Goal: Information Seeking & Learning: Learn about a topic

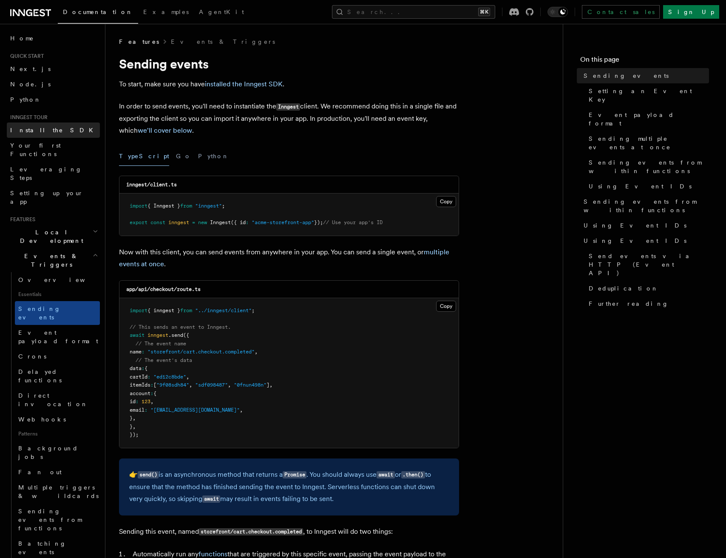
click at [61, 125] on link "Install the SDK" at bounding box center [53, 129] width 93 height 15
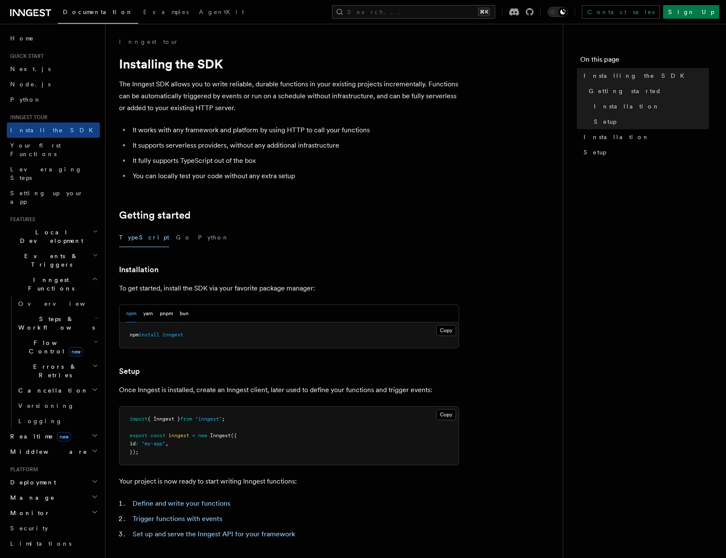
click at [49, 228] on span "Local Development" at bounding box center [50, 236] width 86 height 17
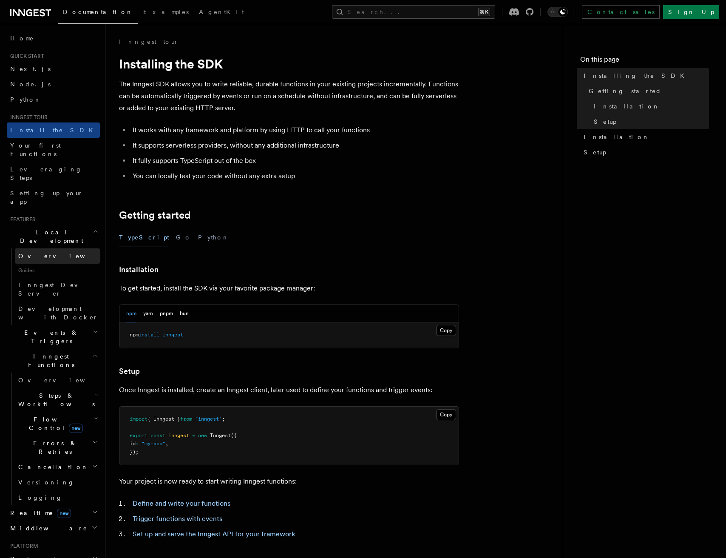
click at [43, 253] on span "Overview" at bounding box center [62, 256] width 88 height 7
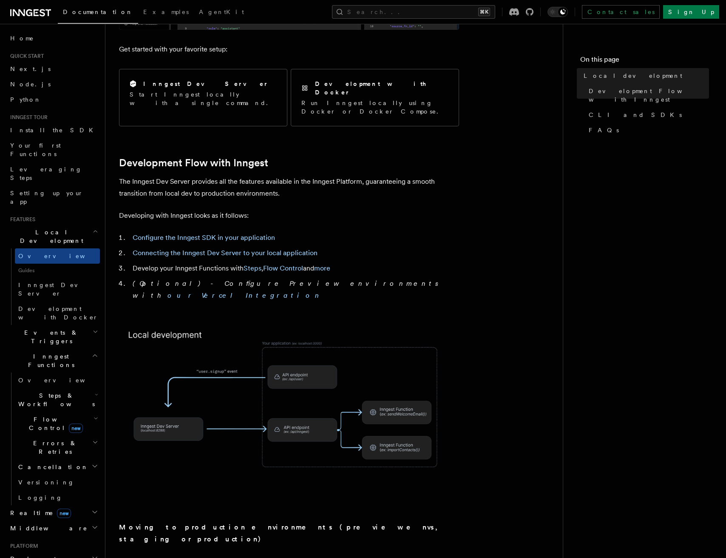
scroll to position [354, 0]
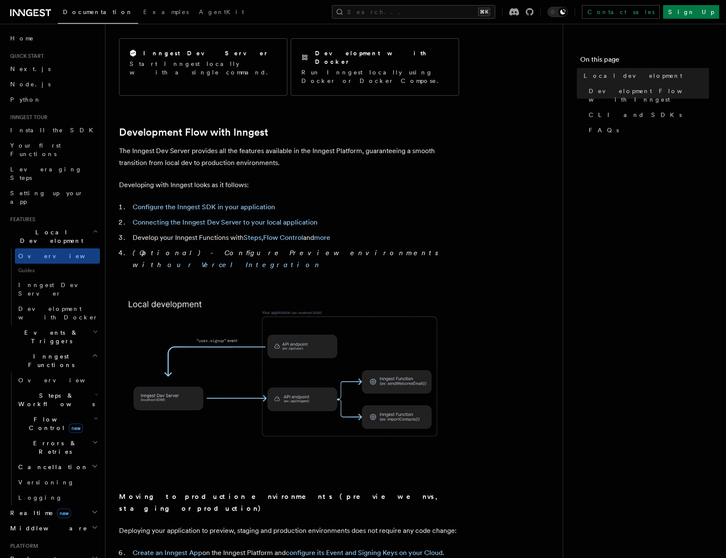
click at [95, 331] on icon "button" at bounding box center [95, 332] width 3 height 2
click at [97, 328] on icon "button" at bounding box center [96, 331] width 6 height 7
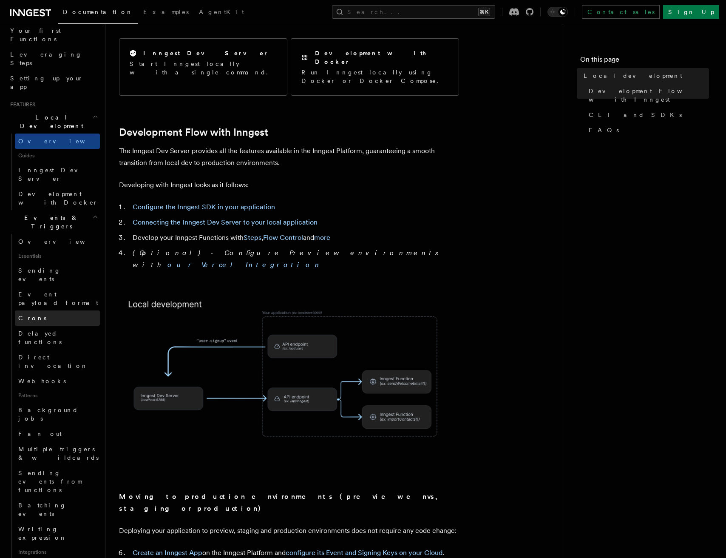
scroll to position [135, 0]
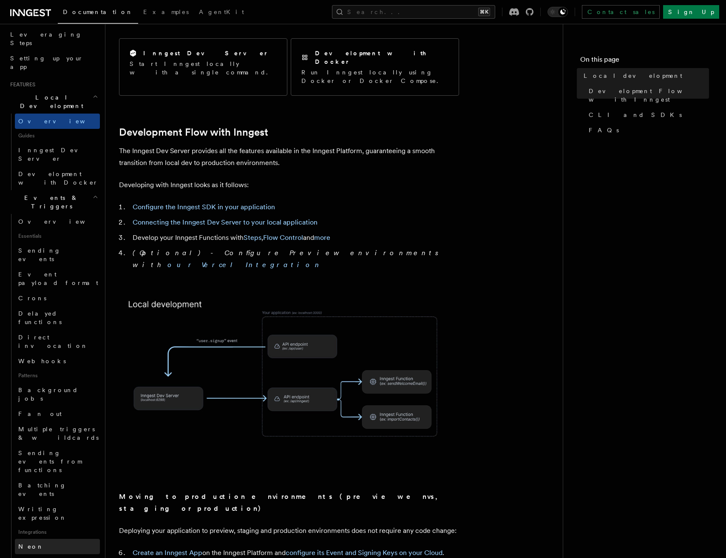
click at [35, 539] on link "Neon" at bounding box center [57, 546] width 85 height 15
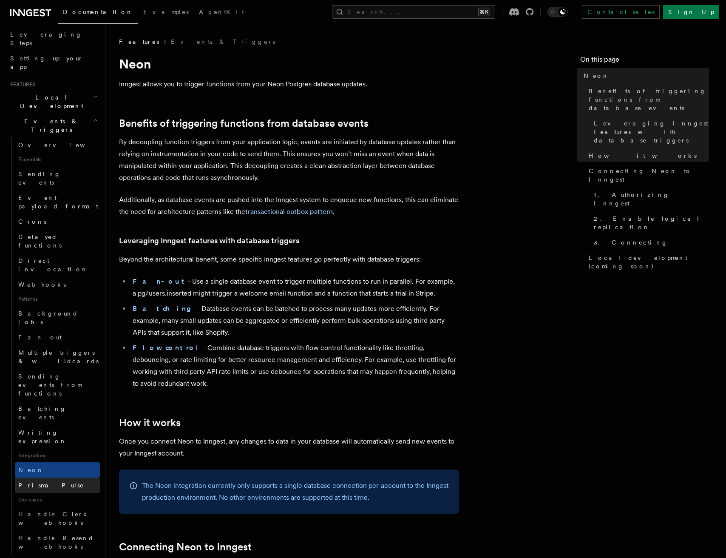
click at [47, 481] on span "Prisma Pulse" at bounding box center [51, 485] width 66 height 9
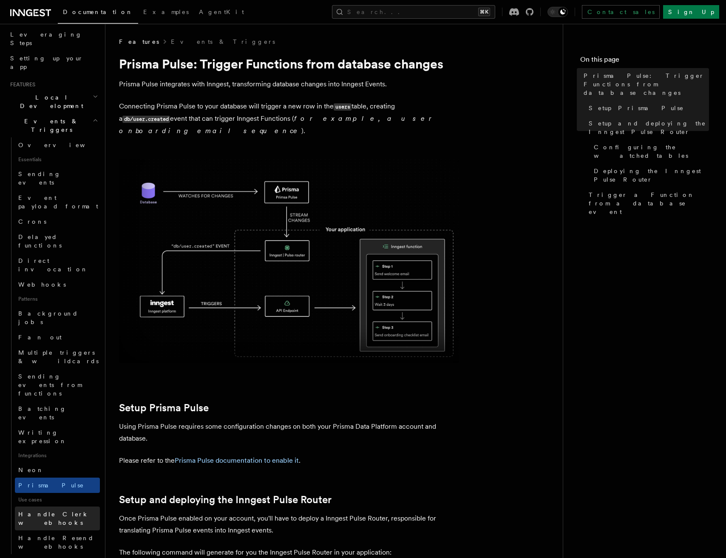
click at [51, 510] on span "Handle Clerk webhooks" at bounding box center [59, 518] width 82 height 17
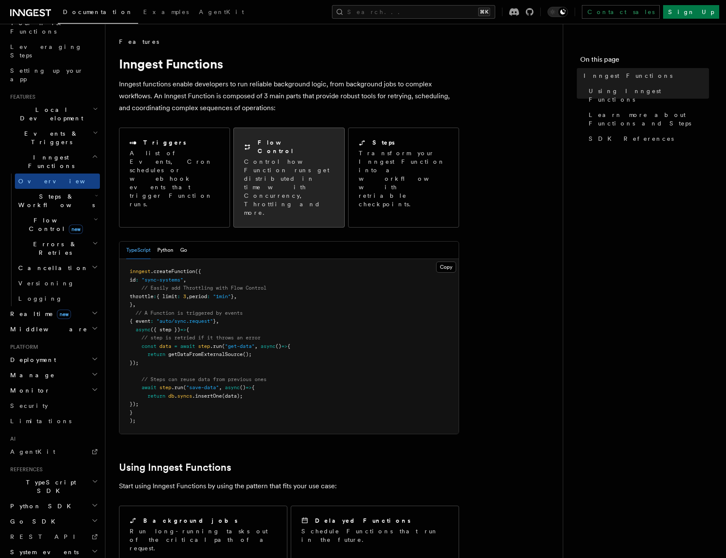
click at [299, 169] on p "Control how Function runs get distributed in time with Concurrency, Throttling …" at bounding box center [289, 187] width 90 height 60
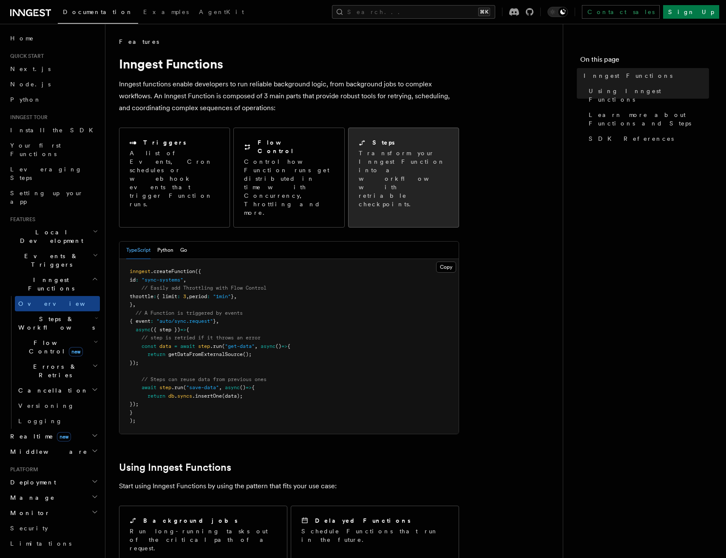
click at [390, 155] on p "Transform your Inngest Function into a workflow with retriable checkpoints." at bounding box center [404, 179] width 91 height 60
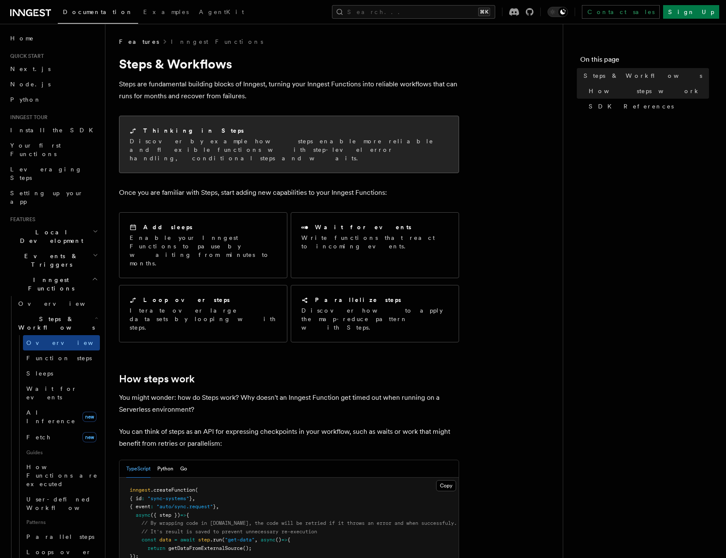
click at [227, 146] on p "Discover by example how steps enable more reliable and flexible functions with …" at bounding box center [289, 150] width 319 height 26
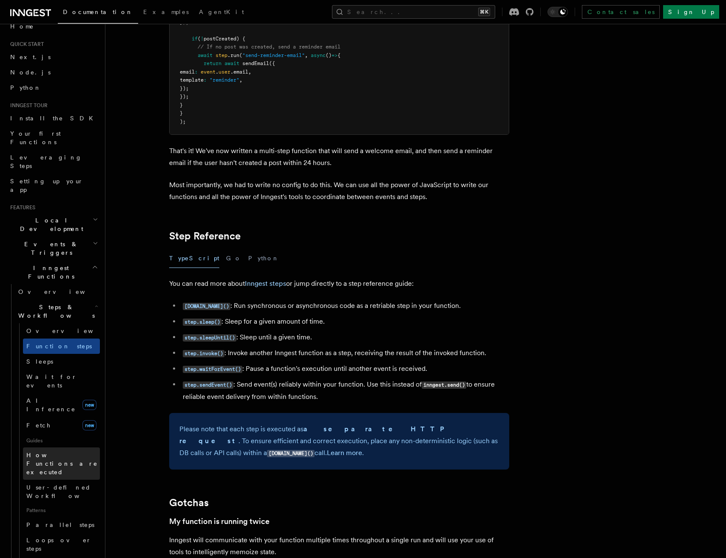
scroll to position [17, 0]
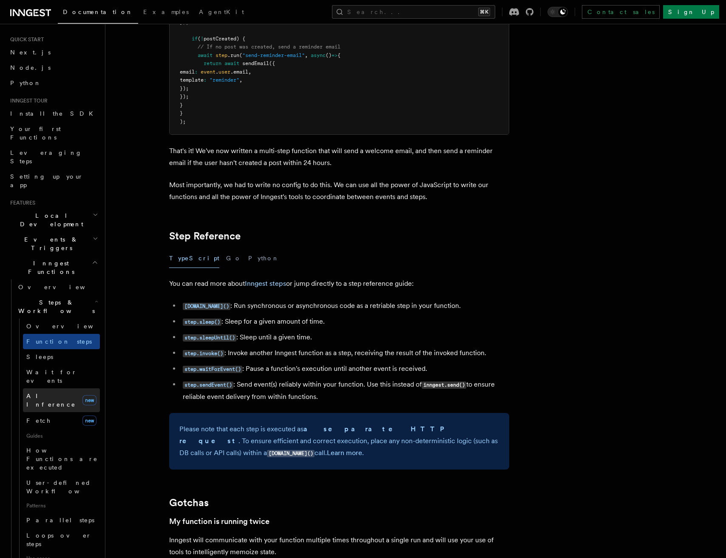
click at [42, 393] on span "AI Inference" at bounding box center [50, 400] width 49 height 15
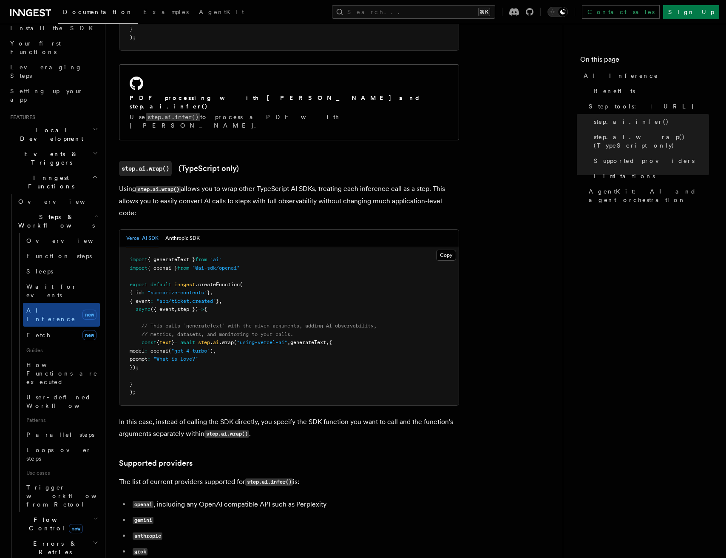
scroll to position [109, 0]
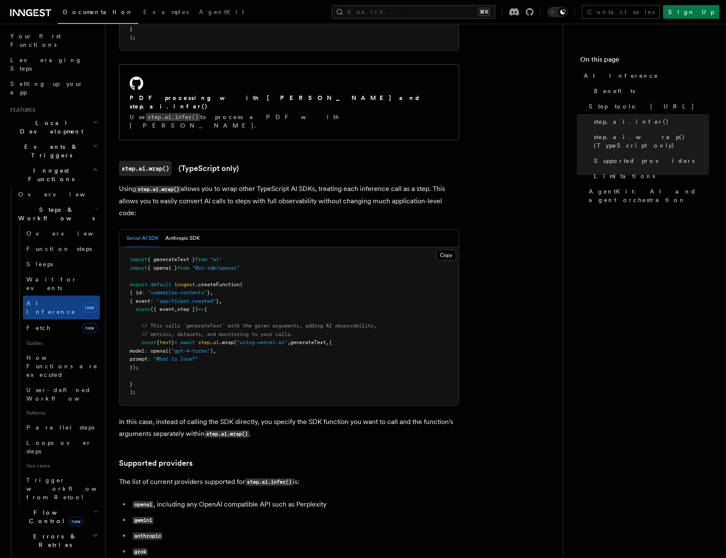
click at [94, 508] on icon "button" at bounding box center [96, 511] width 5 height 7
